Goal: Transaction & Acquisition: Purchase product/service

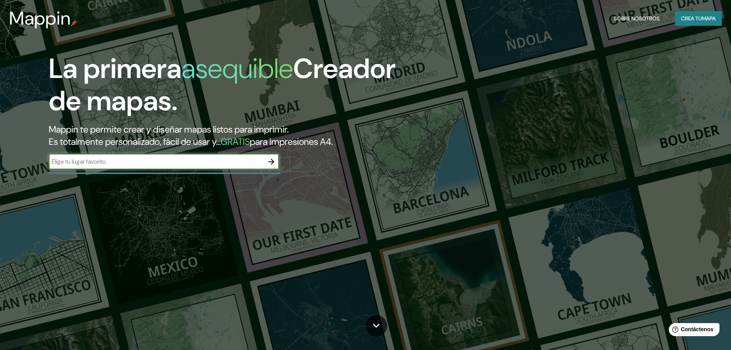
click at [273, 157] on icon "button" at bounding box center [271, 161] width 9 height 9
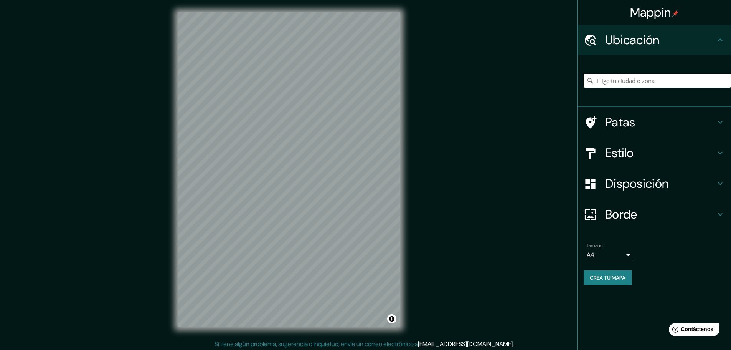
click at [637, 84] on input "Elige tu ciudad o zona" at bounding box center [657, 81] width 147 height 14
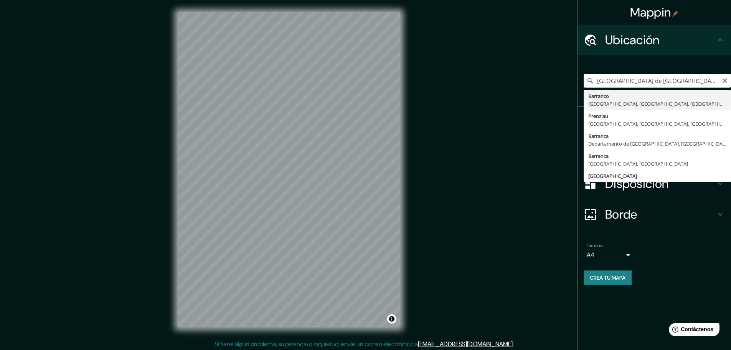
type input "Barranco, Lima, Provincia de Lima, Perú"
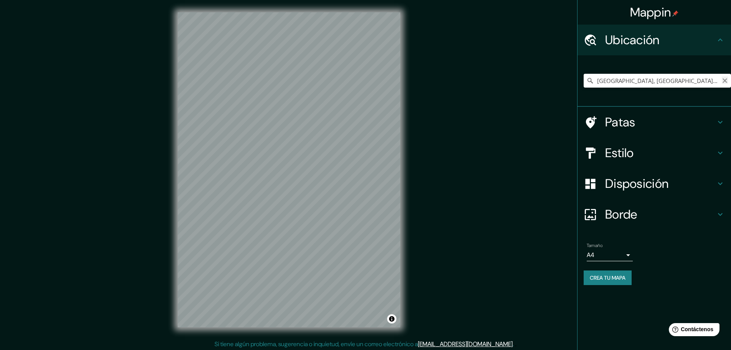
click at [724, 81] on icon "Claro" at bounding box center [725, 80] width 5 height 5
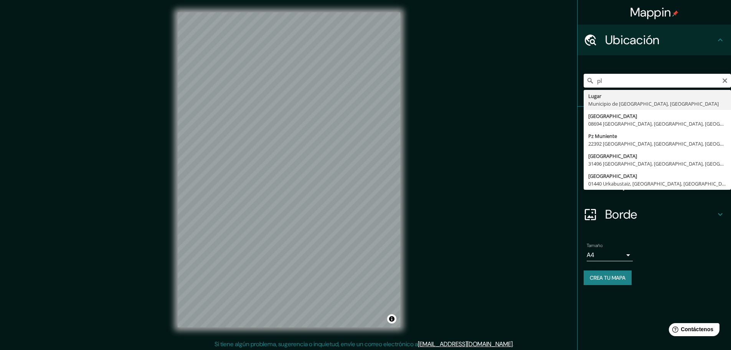
type input "p"
type input "[GEOGRAPHIC_DATA][PERSON_NAME], [GEOGRAPHIC_DATA], [GEOGRAPHIC_DATA], [GEOGRAPH…"
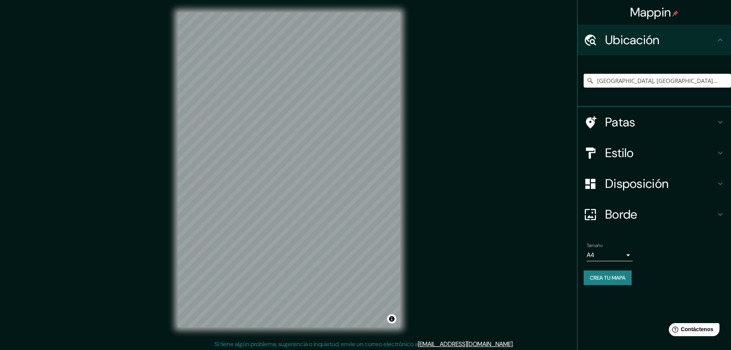
click at [669, 121] on h4 "Patas" at bounding box center [660, 121] width 111 height 15
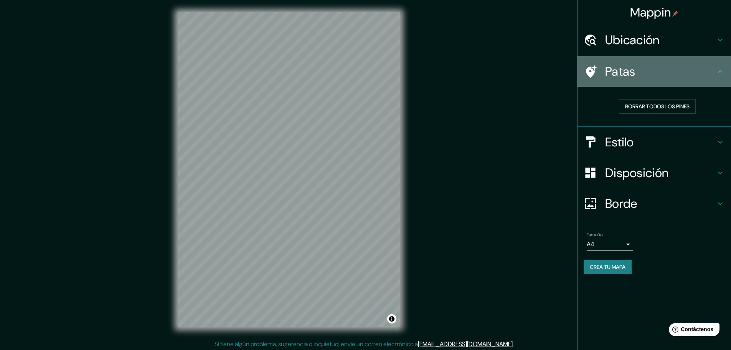
click at [692, 70] on h4 "Patas" at bounding box center [660, 71] width 111 height 15
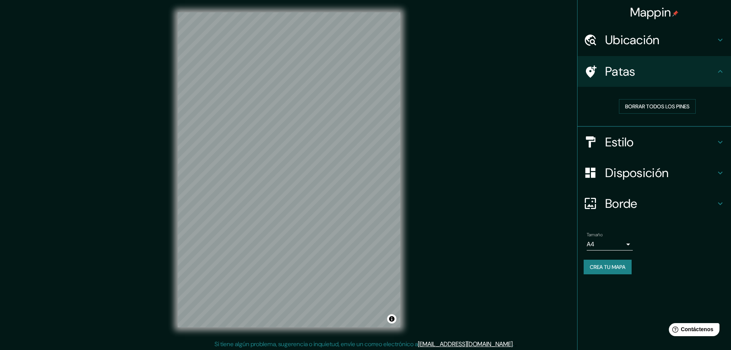
click at [660, 140] on h4 "Estilo" at bounding box center [660, 141] width 111 height 15
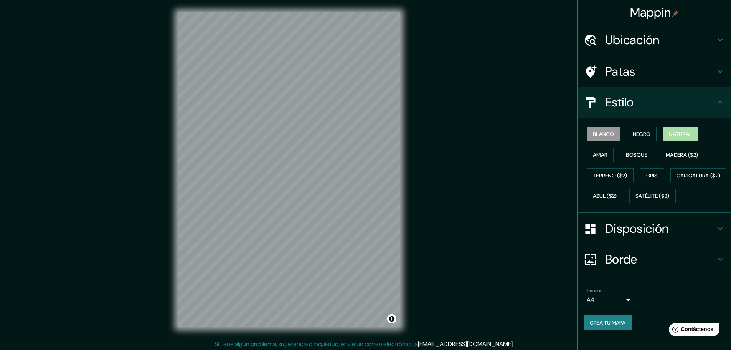
click at [669, 136] on font "Natural" at bounding box center [680, 134] width 23 height 7
click at [637, 136] on font "Negro" at bounding box center [642, 134] width 18 height 7
click at [692, 136] on button "Natural" at bounding box center [680, 134] width 35 height 15
click at [600, 158] on font "Amar" at bounding box center [600, 155] width 15 height 10
click at [635, 154] on font "Bosque" at bounding box center [636, 154] width 21 height 7
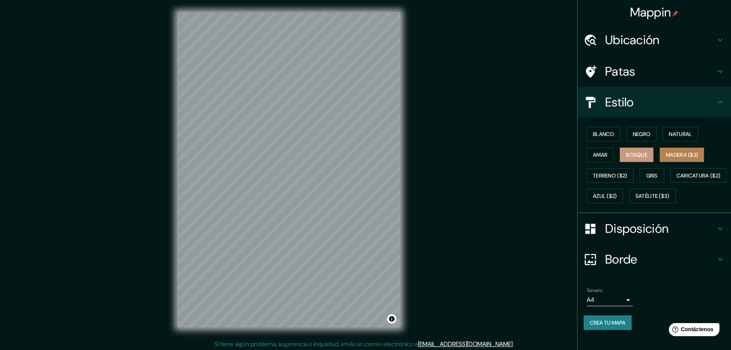
click at [683, 154] on font "Madera ($2)" at bounding box center [682, 154] width 32 height 7
click at [610, 179] on font "Terreno ($2)" at bounding box center [610, 175] width 35 height 10
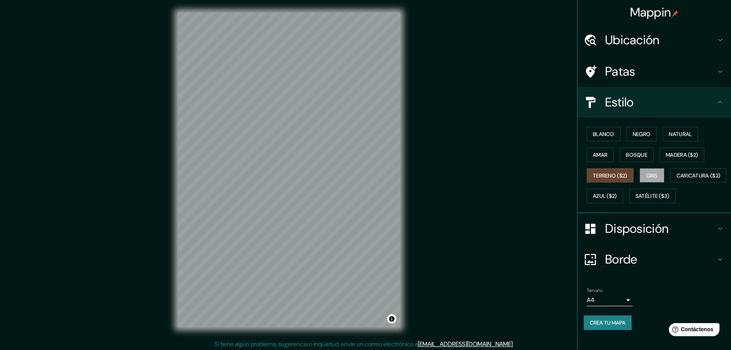
click at [641, 172] on button "Gris" at bounding box center [652, 175] width 25 height 15
click at [677, 179] on font "Caricatura ($2)" at bounding box center [699, 175] width 44 height 7
click at [652, 188] on div "Blanco Negro Natural Amar Bosque Madera ($2) Terreno ($2) Gris Caricatura ($2) …" at bounding box center [657, 165] width 147 height 83
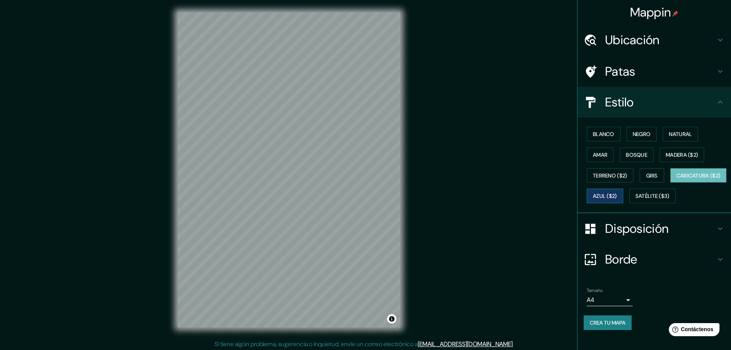
click at [623, 199] on button "Azul ($2)" at bounding box center [605, 196] width 36 height 15
click at [636, 200] on font "Satélite ($3)" at bounding box center [653, 196] width 34 height 7
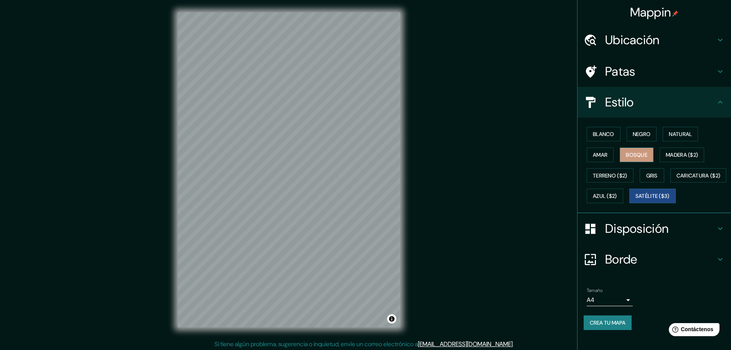
click at [620, 150] on button "Bosque" at bounding box center [637, 154] width 34 height 15
click at [677, 129] on font "Natural" at bounding box center [680, 134] width 23 height 10
click at [629, 236] on font "Disposición" at bounding box center [636, 228] width 63 height 16
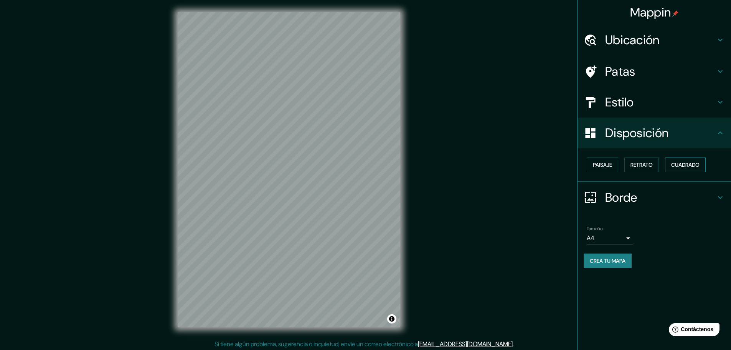
click at [680, 164] on font "Cuadrado" at bounding box center [685, 164] width 28 height 7
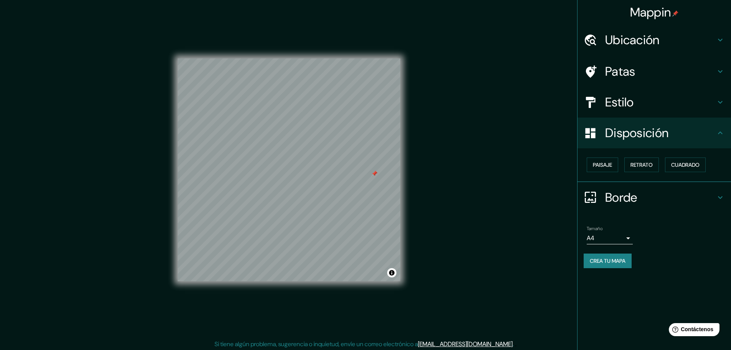
click at [377, 176] on div at bounding box center [375, 173] width 6 height 6
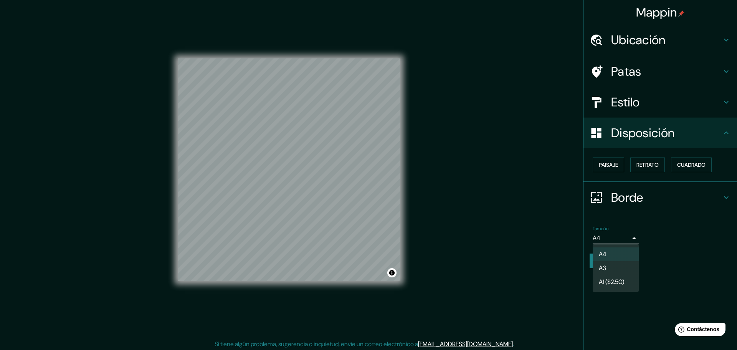
click at [630, 237] on body "Mappin Ubicación Parque Municipal De Barranco, Lima, Provincia de Lima, Perú Pa…" at bounding box center [368, 175] width 737 height 350
click at [613, 268] on li "A3" at bounding box center [616, 268] width 46 height 14
type input "a4"
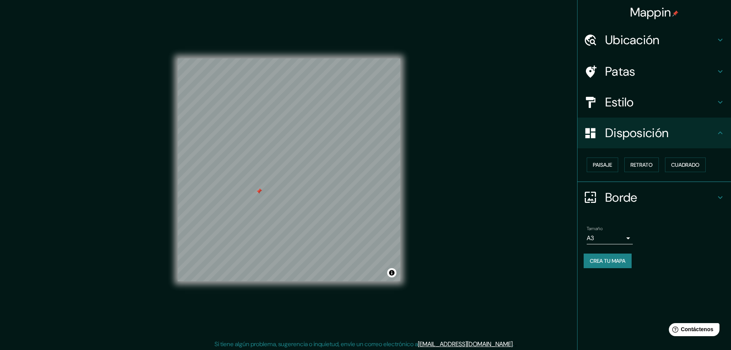
click at [260, 191] on div at bounding box center [259, 191] width 6 height 6
click at [630, 260] on button "Crea tu mapa" at bounding box center [608, 260] width 48 height 15
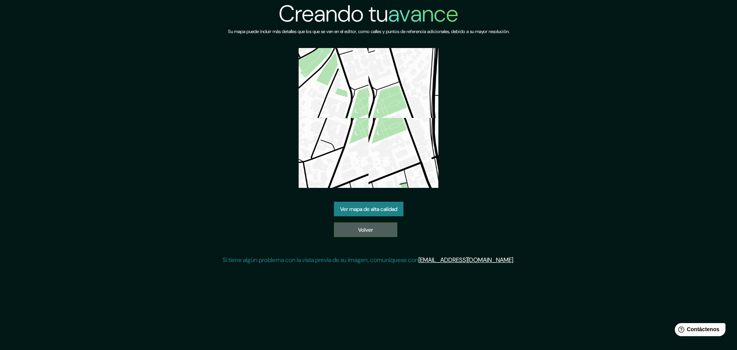
click at [371, 235] on link "Volver" at bounding box center [365, 229] width 63 height 15
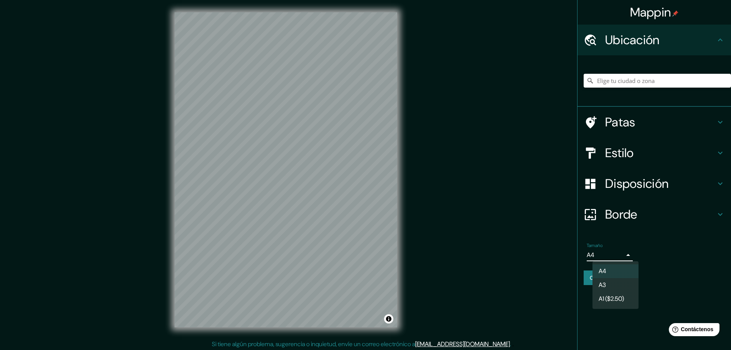
click at [613, 256] on body "Mappin Ubicación Patas Estilo Disposición Borde Elige un borde. Consejo : puede…" at bounding box center [365, 175] width 731 height 350
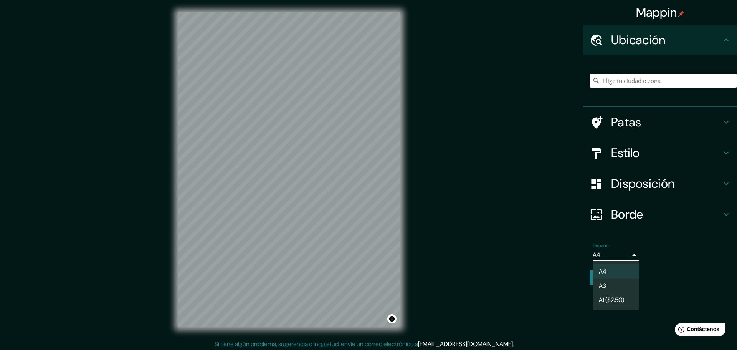
click at [637, 82] on div at bounding box center [368, 175] width 737 height 350
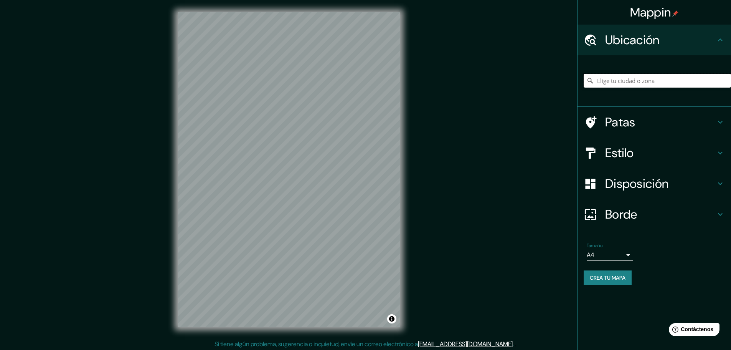
click at [642, 79] on input "Elige tu ciudad o zona" at bounding box center [657, 81] width 147 height 14
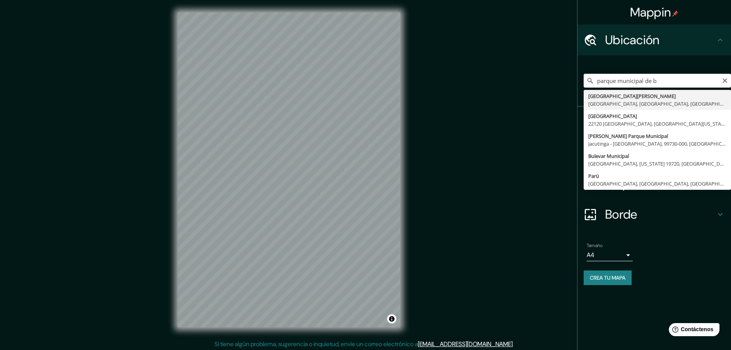
type input "[GEOGRAPHIC_DATA][PERSON_NAME], [GEOGRAPHIC_DATA], [GEOGRAPHIC_DATA], [GEOGRAPH…"
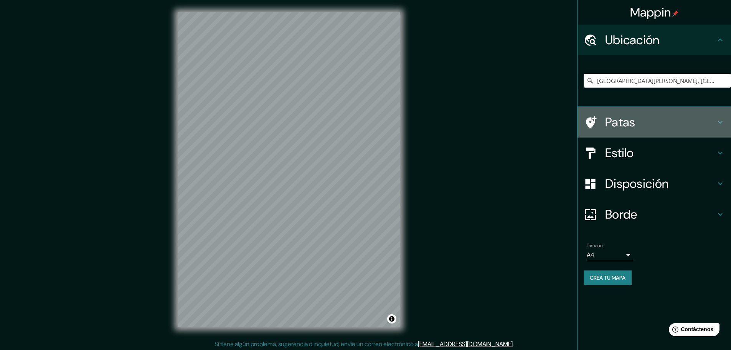
click at [635, 126] on font "Patas" at bounding box center [620, 122] width 30 height 16
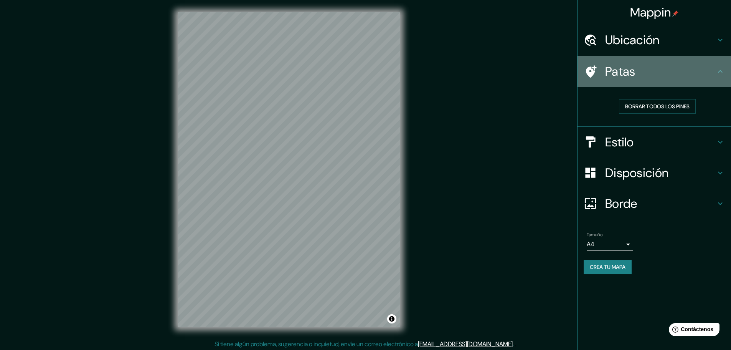
click at [665, 81] on div "Patas" at bounding box center [655, 71] width 154 height 31
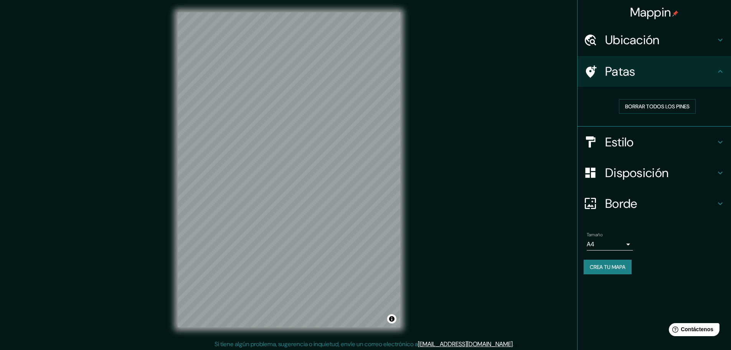
click at [649, 139] on h4 "Estilo" at bounding box center [660, 141] width 111 height 15
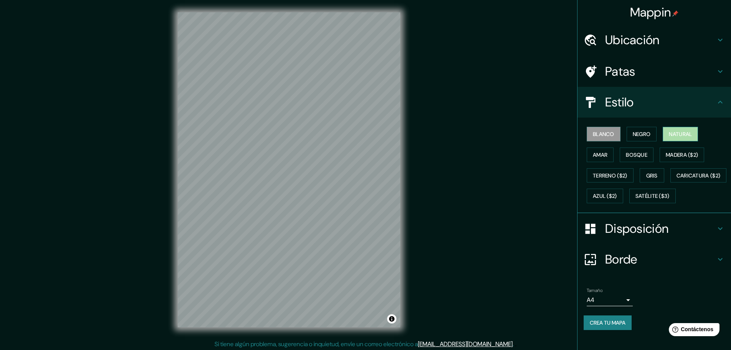
click at [674, 136] on font "Natural" at bounding box center [680, 134] width 23 height 7
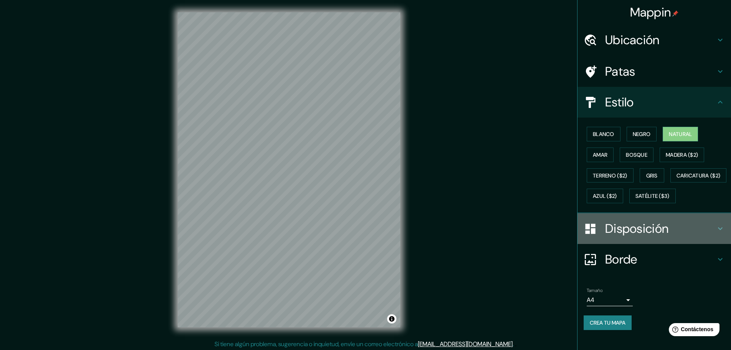
click at [622, 236] on font "Disposición" at bounding box center [636, 228] width 63 height 16
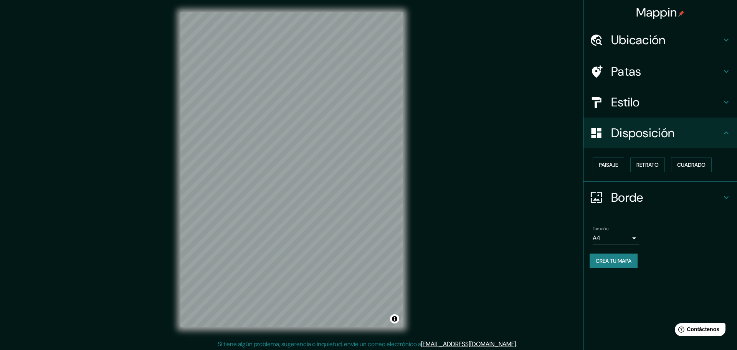
click at [614, 240] on body "Mappin Ubicación Parque Municipal De Barranco, Lima, Provincia de Lima, Perú Pa…" at bounding box center [368, 175] width 737 height 350
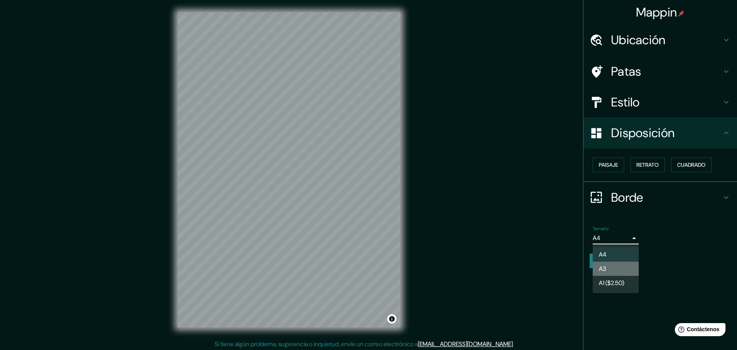
click at [606, 268] on font "A3" at bounding box center [602, 269] width 7 height 8
type input "a4"
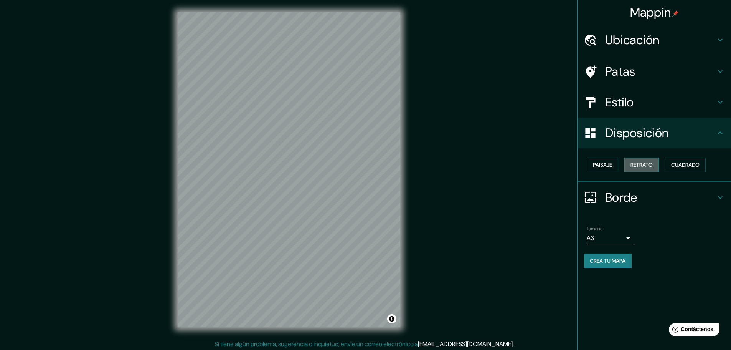
click at [650, 167] on font "Retrato" at bounding box center [642, 164] width 22 height 7
click at [688, 163] on font "Cuadrado" at bounding box center [685, 164] width 28 height 7
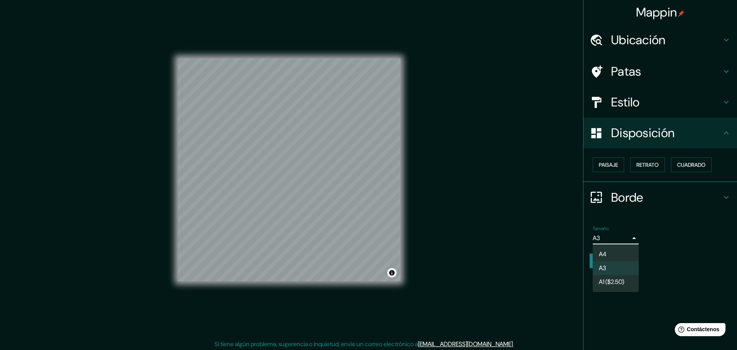
click at [625, 240] on body "Mappin Ubicación Parque Municipal De Barranco, Lima, Provincia de Lima, Perú Pa…" at bounding box center [368, 175] width 737 height 350
click at [626, 237] on div at bounding box center [368, 175] width 737 height 350
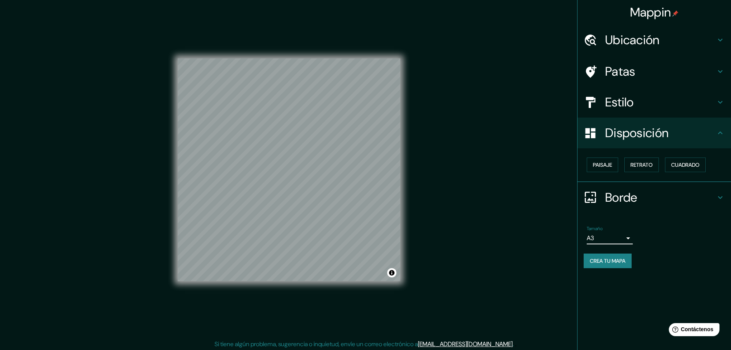
click at [617, 258] on font "Crea tu mapa" at bounding box center [608, 260] width 36 height 7
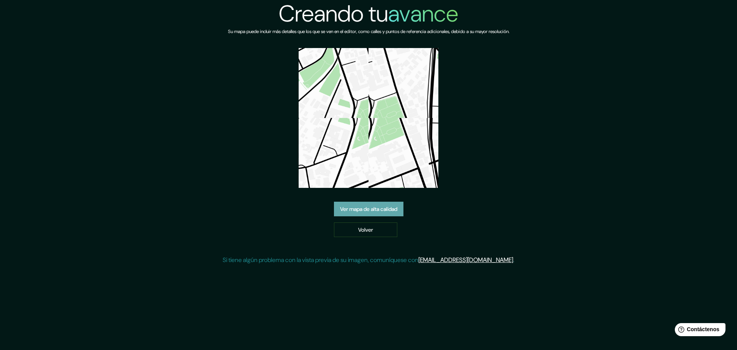
click at [386, 208] on font "Ver mapa de alta calidad" at bounding box center [368, 209] width 57 height 7
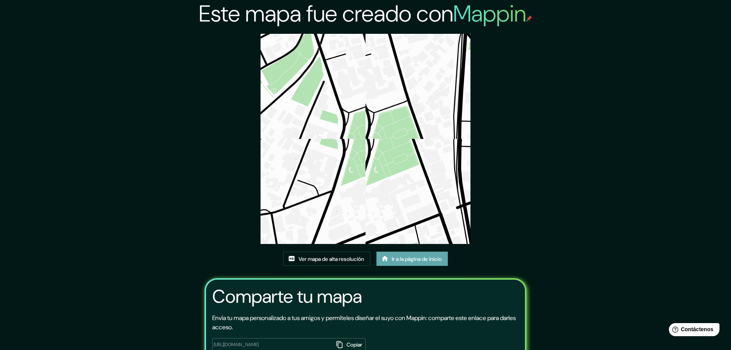
click at [406, 259] on font "Ir a la página de inicio" at bounding box center [417, 258] width 50 height 7
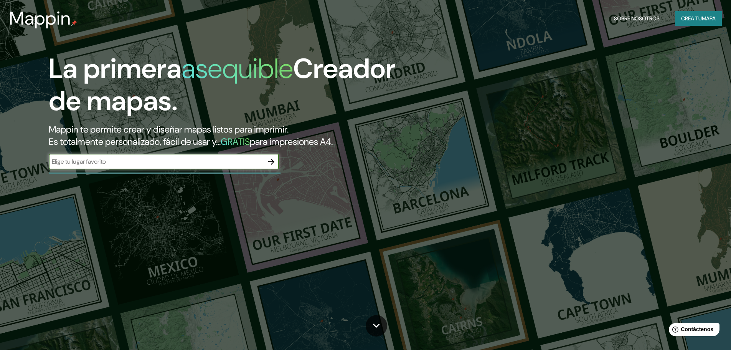
click at [275, 161] on icon "button" at bounding box center [271, 161] width 9 height 9
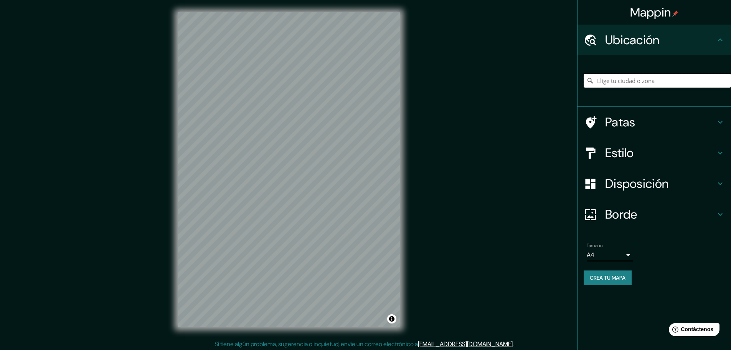
click at [657, 76] on input "Elige tu ciudad o zona" at bounding box center [657, 81] width 147 height 14
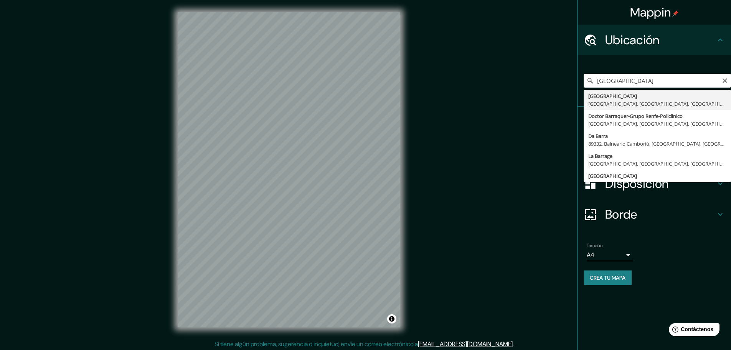
type input "[GEOGRAPHIC_DATA][PERSON_NAME], [GEOGRAPHIC_DATA], [GEOGRAPHIC_DATA], [GEOGRAPH…"
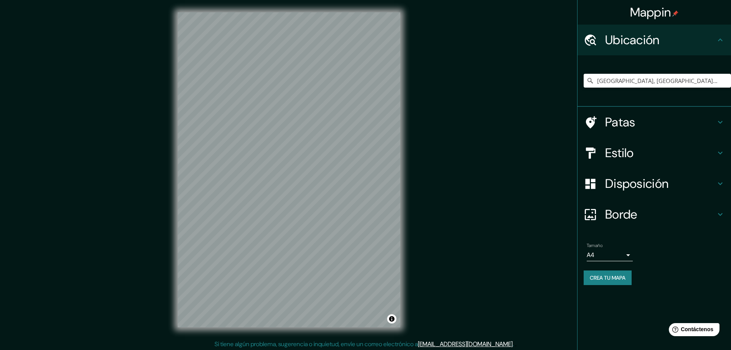
click at [623, 152] on font "Estilo" at bounding box center [619, 153] width 29 height 16
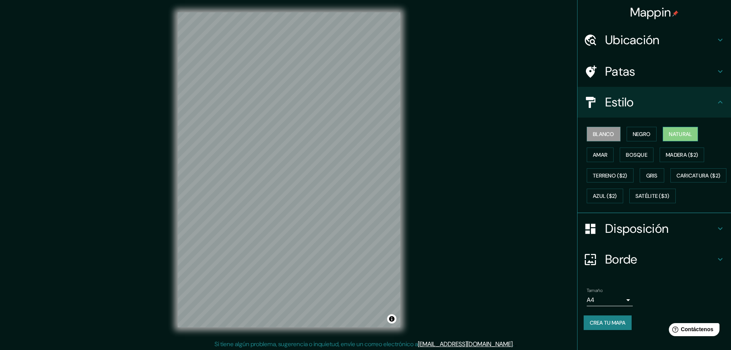
click at [681, 139] on button "Natural" at bounding box center [680, 134] width 35 height 15
click at [631, 236] on font "Disposición" at bounding box center [636, 228] width 63 height 16
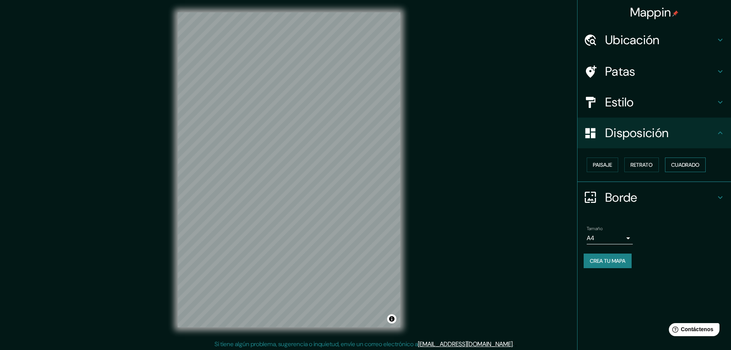
click at [677, 165] on font "Cuadrado" at bounding box center [685, 164] width 28 height 7
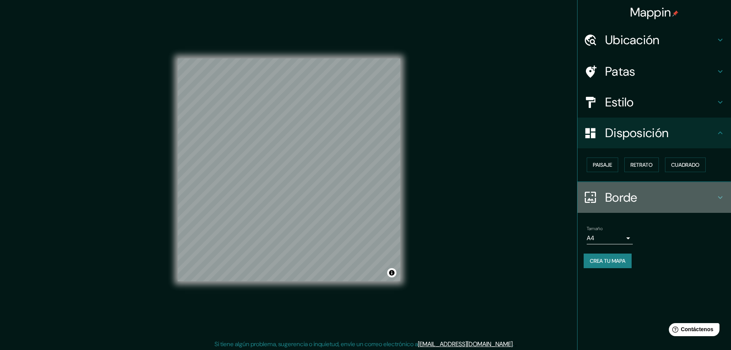
click at [658, 189] on div "Borde" at bounding box center [655, 197] width 154 height 31
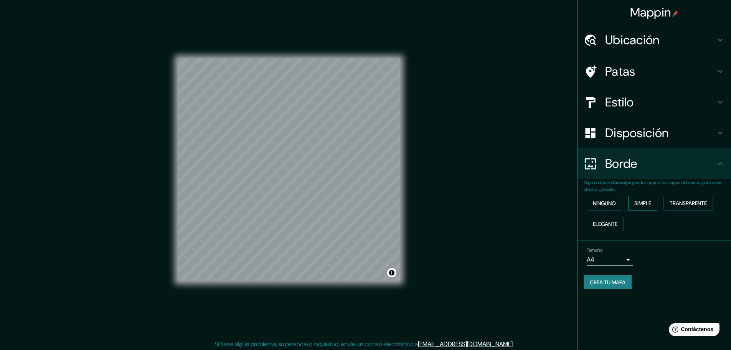
click at [646, 203] on font "Simple" at bounding box center [643, 203] width 17 height 7
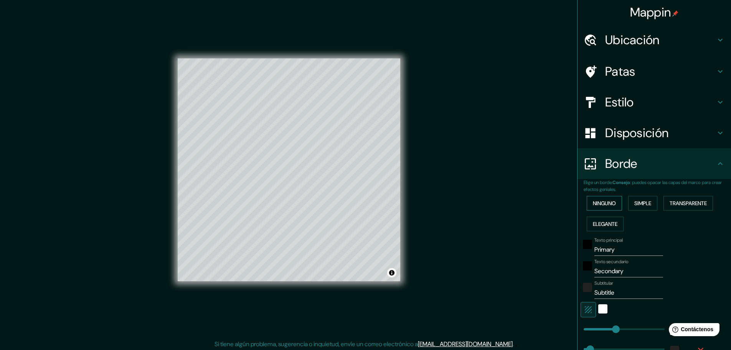
click at [609, 202] on font "Ninguno" at bounding box center [604, 203] width 23 height 7
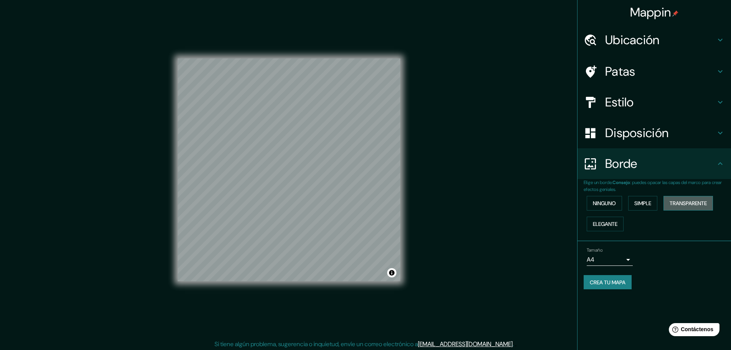
click at [679, 205] on font "Transparente" at bounding box center [688, 203] width 37 height 7
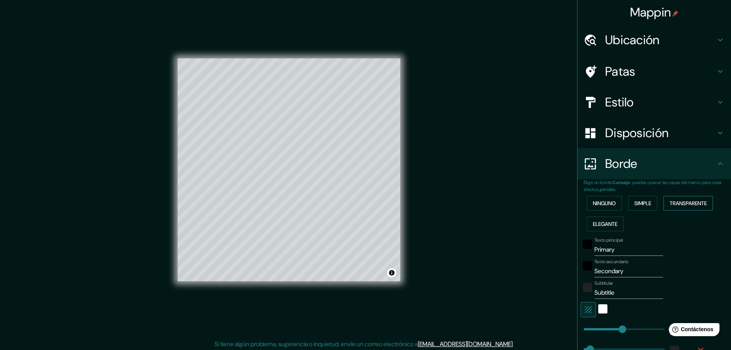
click at [679, 205] on font "Transparente" at bounding box center [688, 203] width 37 height 7
type input "278"
type input "46"
click at [606, 195] on div "Ninguno Simple Transparente Elegante" at bounding box center [657, 213] width 147 height 41
click at [604, 202] on font "Ninguno" at bounding box center [604, 203] width 23 height 7
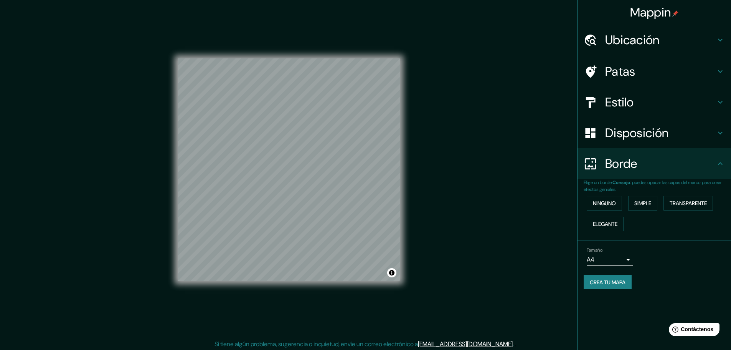
click at [588, 258] on body "Mappin Ubicación Parque Municipal De Barranco, Lima, Provincia de Lima, Perú Pa…" at bounding box center [365, 175] width 731 height 350
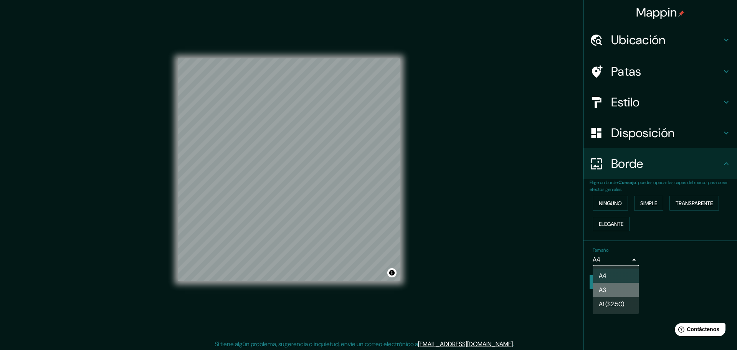
click at [602, 287] on font "A3" at bounding box center [602, 290] width 7 height 8
type input "a4"
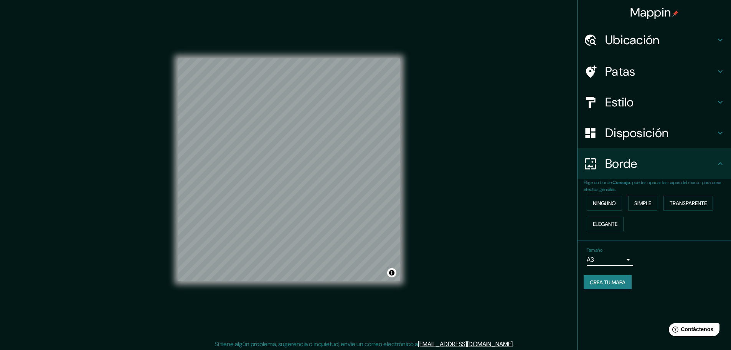
click at [602, 282] on font "Crea tu mapa" at bounding box center [608, 282] width 36 height 7
click at [598, 287] on font "Crea tu mapa" at bounding box center [608, 282] width 36 height 10
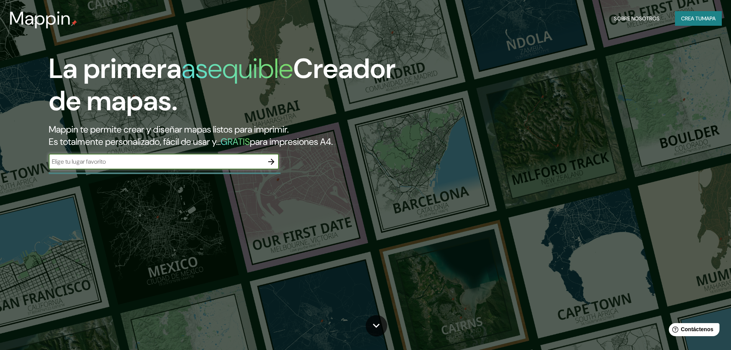
click at [270, 159] on icon "button" at bounding box center [271, 161] width 9 height 9
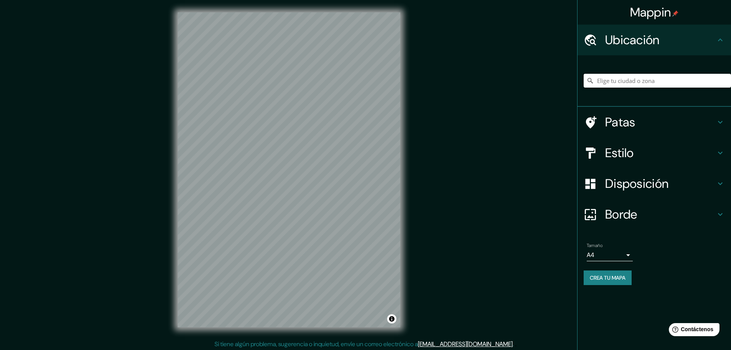
click at [630, 79] on input "Elige tu ciudad o zona" at bounding box center [657, 81] width 147 height 14
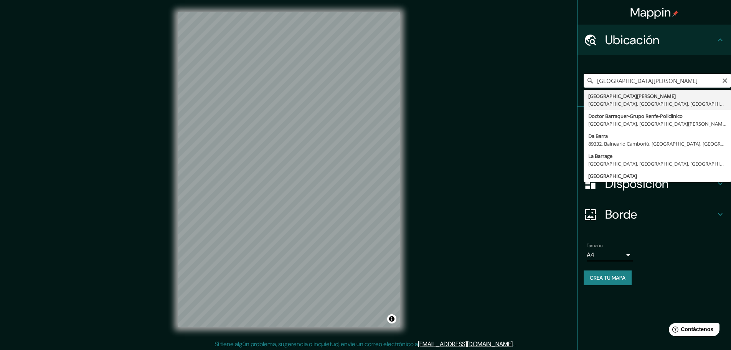
type input "[GEOGRAPHIC_DATA][PERSON_NAME], [GEOGRAPHIC_DATA], [GEOGRAPHIC_DATA], [GEOGRAPH…"
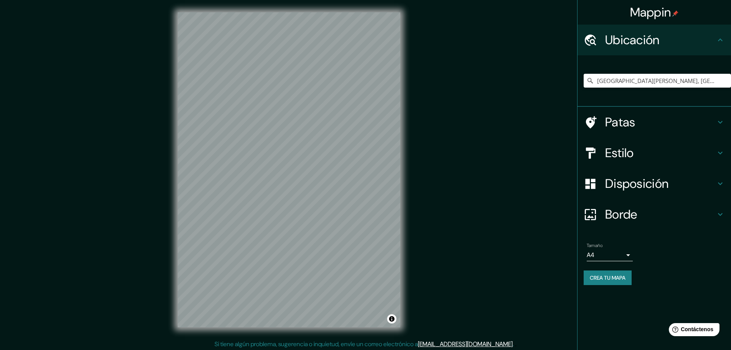
click at [619, 154] on font "Estilo" at bounding box center [619, 153] width 29 height 16
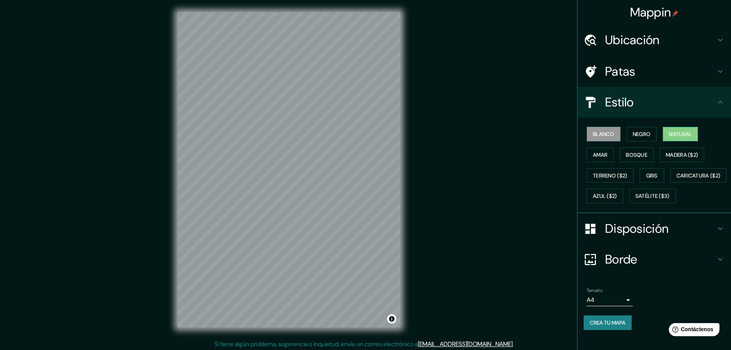
click at [664, 132] on button "Natural" at bounding box center [680, 134] width 35 height 15
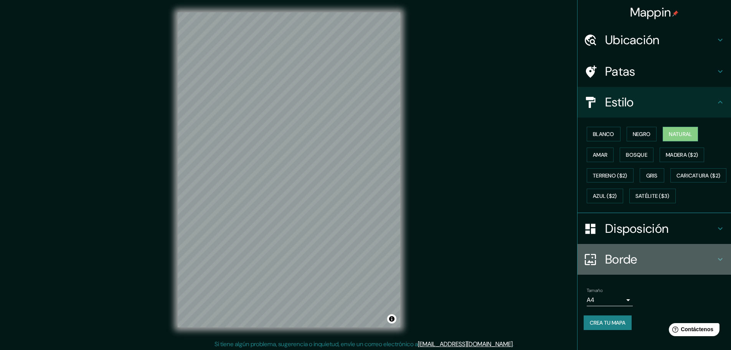
click at [621, 267] on font "Borde" at bounding box center [621, 259] width 32 height 16
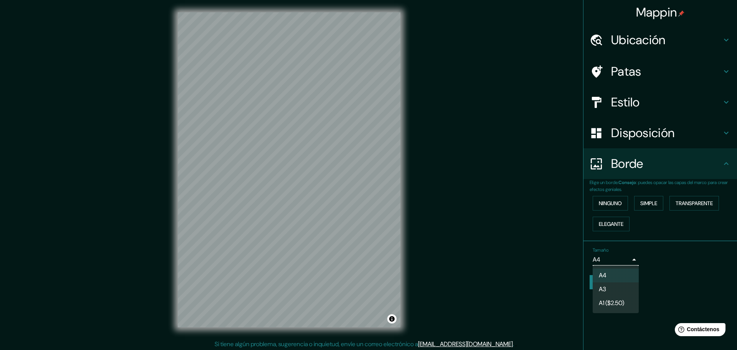
click at [608, 258] on body "Mappin Ubicación [GEOGRAPHIC_DATA][PERSON_NAME], [GEOGRAPHIC_DATA], [GEOGRAPHIC…" at bounding box center [368, 175] width 737 height 350
click at [602, 289] on font "A3" at bounding box center [602, 290] width 7 height 8
type input "a4"
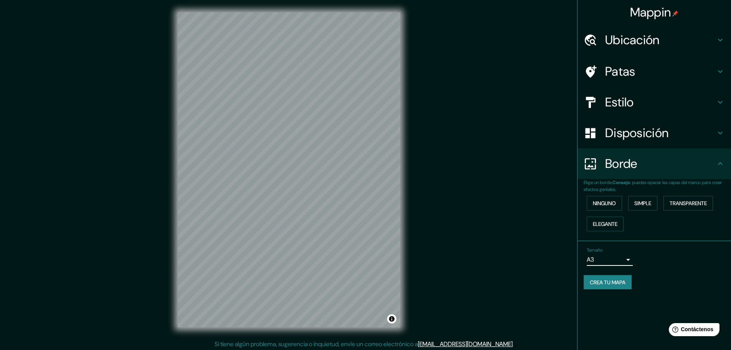
click at [659, 134] on font "Disposición" at bounding box center [636, 133] width 63 height 16
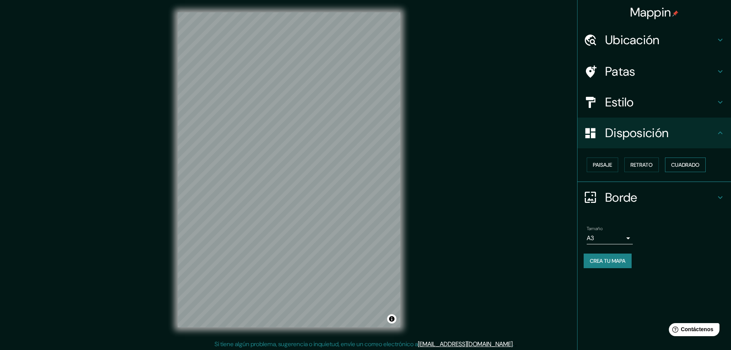
click at [685, 167] on font "Cuadrado" at bounding box center [685, 164] width 28 height 7
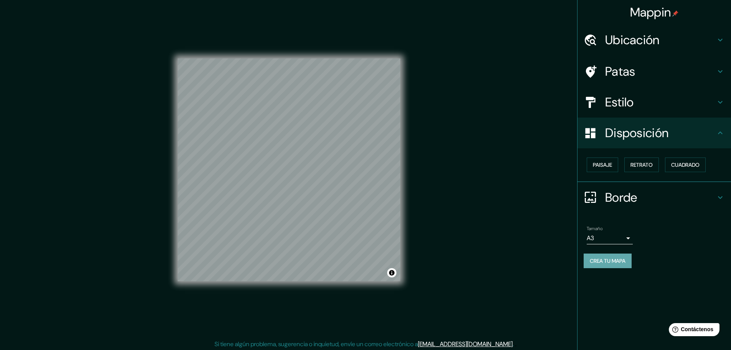
click at [588, 261] on button "Crea tu mapa" at bounding box center [608, 260] width 48 height 15
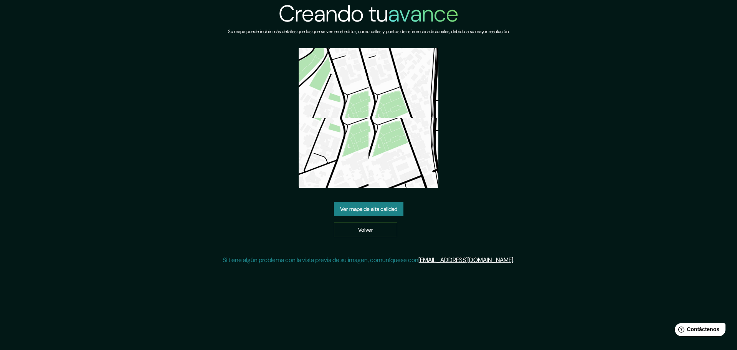
click at [375, 111] on img at bounding box center [369, 118] width 140 height 140
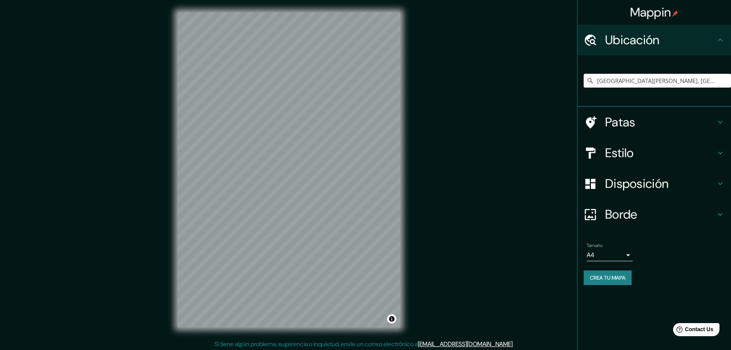
click at [706, 81] on input "[GEOGRAPHIC_DATA][PERSON_NAME], [GEOGRAPHIC_DATA], [GEOGRAPHIC_DATA], [GEOGRAPH…" at bounding box center [657, 81] width 147 height 14
click at [721, 82] on input "[GEOGRAPHIC_DATA][PERSON_NAME], [GEOGRAPHIC_DATA], [GEOGRAPHIC_DATA], [GEOGRAPH…" at bounding box center [657, 81] width 147 height 14
click at [714, 83] on input "[GEOGRAPHIC_DATA][PERSON_NAME], [GEOGRAPHIC_DATA], [GEOGRAPHIC_DATA], [GEOGRAPH…" at bounding box center [657, 81] width 147 height 14
click at [709, 82] on input "[GEOGRAPHIC_DATA][PERSON_NAME], [GEOGRAPHIC_DATA], [GEOGRAPHIC_DATA], [GEOGRAPH…" at bounding box center [657, 81] width 147 height 14
click at [672, 129] on h4 "Patas" at bounding box center [660, 121] width 111 height 15
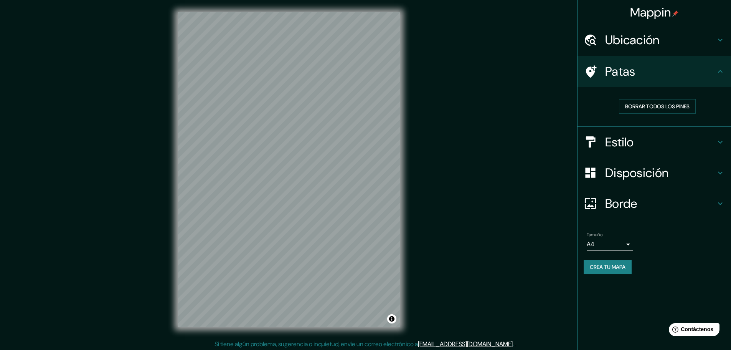
click at [683, 84] on div "Patas" at bounding box center [655, 71] width 154 height 31
click at [720, 72] on icon at bounding box center [720, 71] width 9 height 9
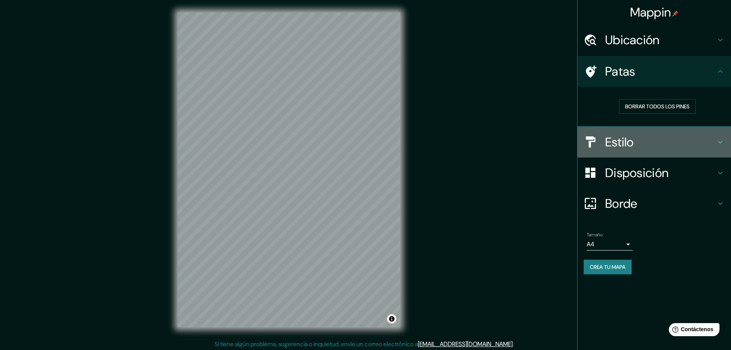
click at [684, 134] on h4 "Estilo" at bounding box center [660, 141] width 111 height 15
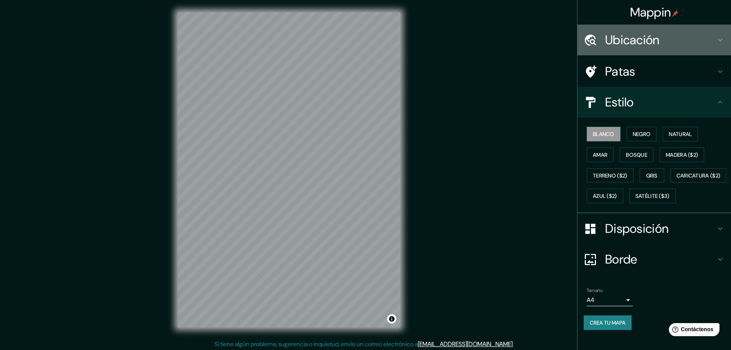
click at [655, 49] on div "Ubicación" at bounding box center [655, 40] width 154 height 31
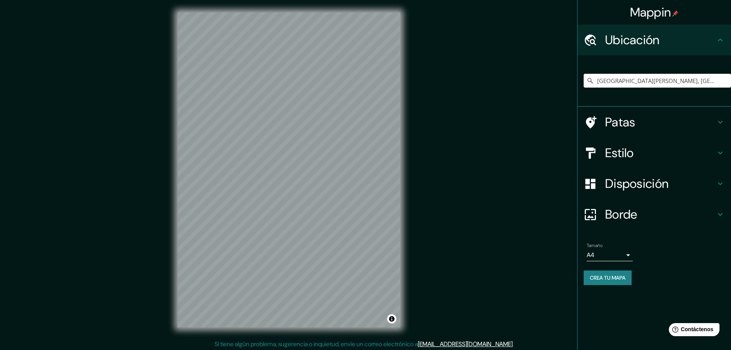
click at [648, 76] on input "[GEOGRAPHIC_DATA][PERSON_NAME], [GEOGRAPHIC_DATA], [GEOGRAPHIC_DATA], [GEOGRAPH…" at bounding box center [657, 81] width 147 height 14
drag, startPoint x: 631, startPoint y: 83, endPoint x: 695, endPoint y: 84, distance: 64.1
click at [695, 84] on input "[GEOGRAPHIC_DATA][PERSON_NAME], [GEOGRAPHIC_DATA], [GEOGRAPHIC_DATA], [GEOGRAPH…" at bounding box center [657, 81] width 147 height 14
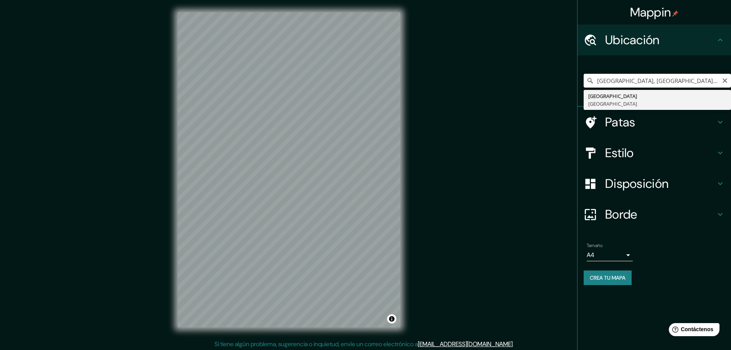
type input "Paú"
drag, startPoint x: 693, startPoint y: 81, endPoint x: 604, endPoint y: 87, distance: 89.3
click at [604, 87] on input "Paú" at bounding box center [657, 81] width 147 height 14
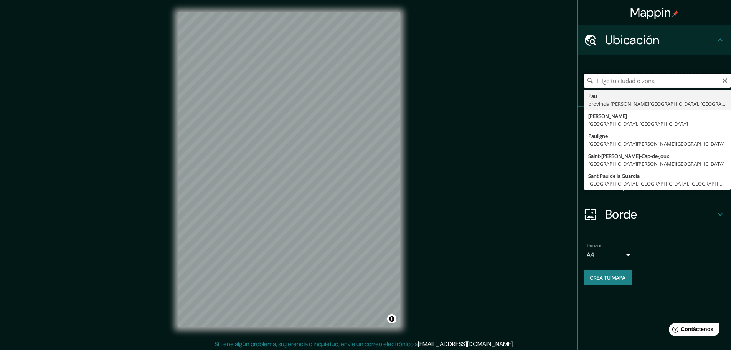
drag, startPoint x: 623, startPoint y: 84, endPoint x: 562, endPoint y: 78, distance: 60.6
click at [566, 78] on div "Mappin Ubicación [GEOGRAPHIC_DATA] provincia [PERSON_NAME][GEOGRAPHIC_DATA], [G…" at bounding box center [365, 176] width 731 height 352
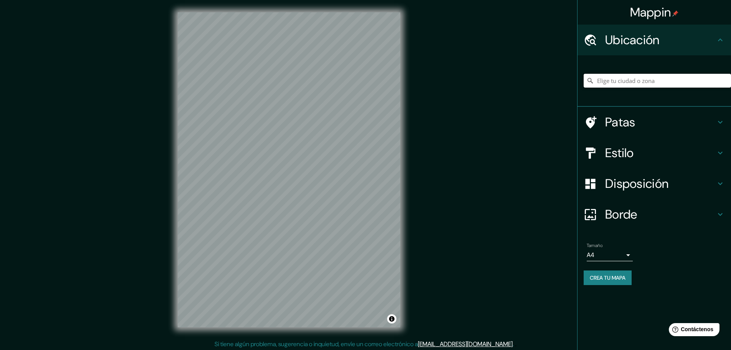
click at [613, 83] on input "Elige tu ciudad o zona" at bounding box center [657, 81] width 147 height 14
type input "[PERSON_NAME], [GEOGRAPHIC_DATA], [GEOGRAPHIC_DATA]"
